Goal: Transaction & Acquisition: Purchase product/service

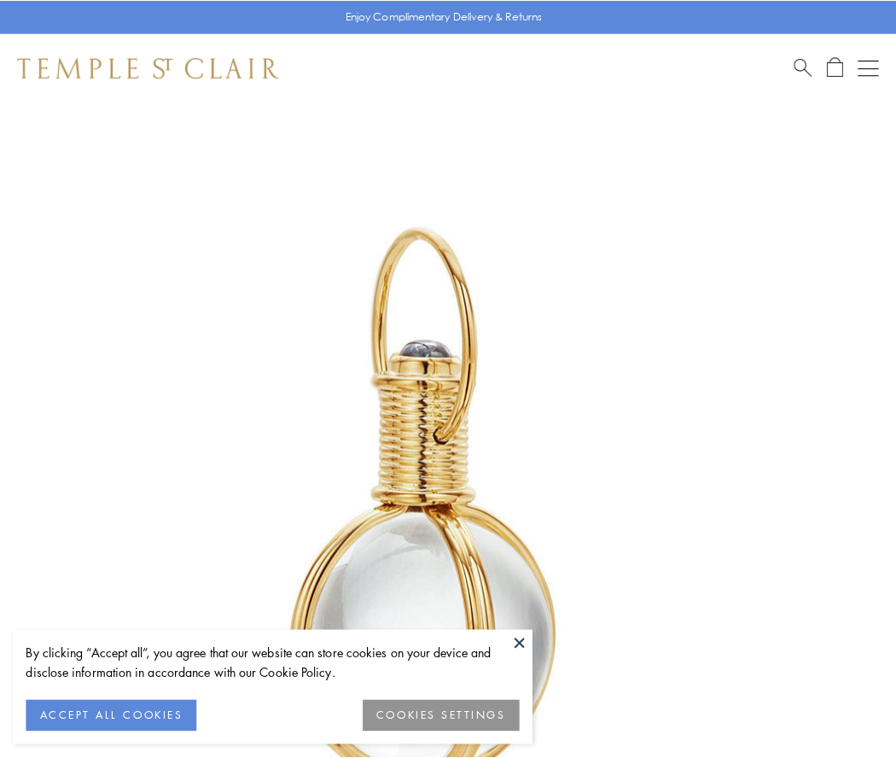
scroll to position [445, 0]
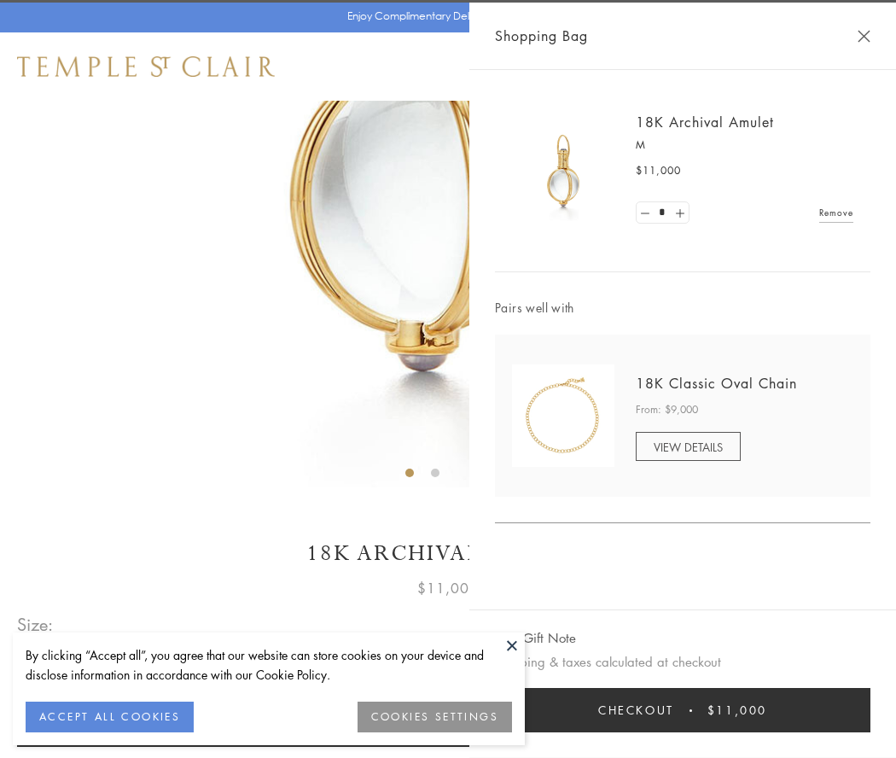
click at [683, 710] on button "Checkout $11,000" at bounding box center [682, 710] width 375 height 44
